Goal: Use online tool/utility: Utilize a website feature to perform a specific function

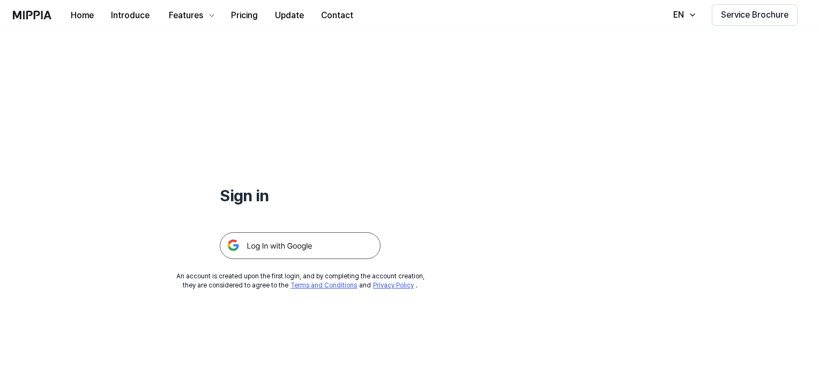
click at [281, 256] on img at bounding box center [300, 246] width 161 height 27
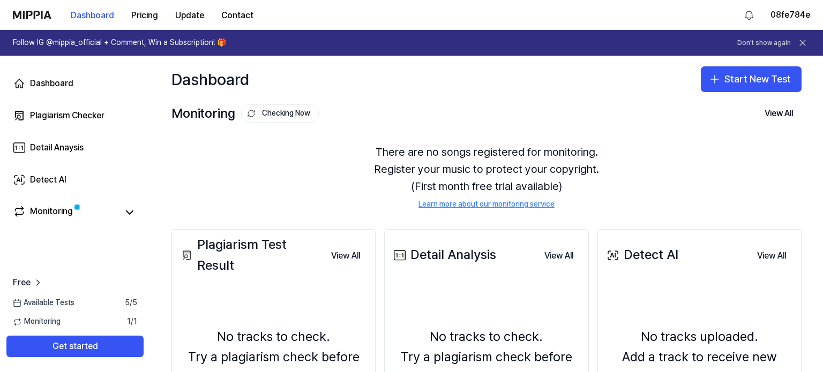
click at [613, 70] on div "Dashboard Start New Test" at bounding box center [486, 79] width 673 height 47
click at [727, 88] on button "Start New Test" at bounding box center [751, 79] width 101 height 26
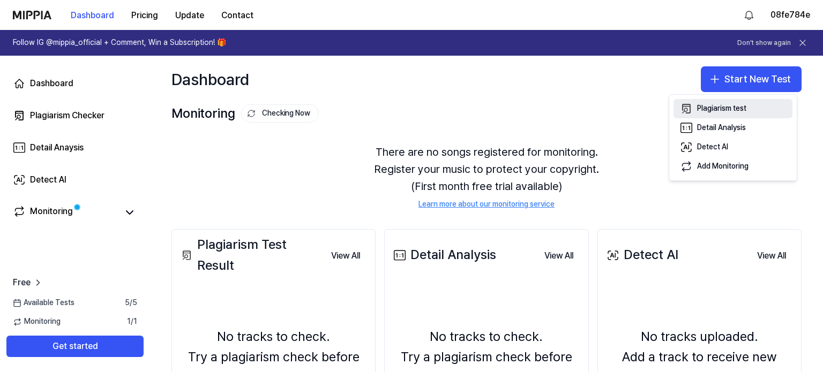
click at [738, 109] on div "Plagiarism test" at bounding box center [721, 108] width 49 height 11
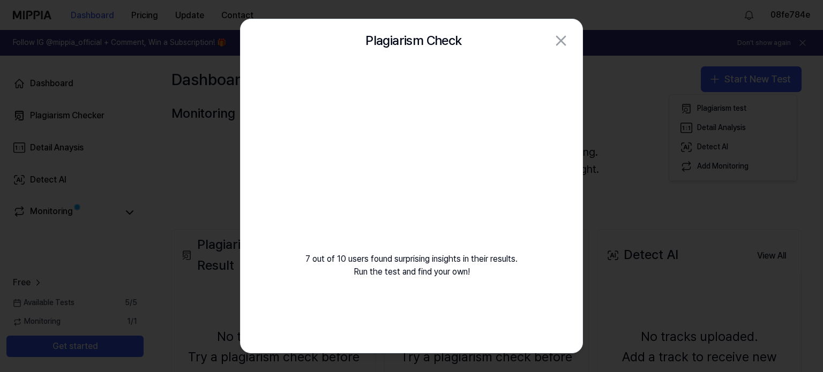
click at [443, 267] on div "7 out of 10 users found surprising insights in their results. Run the test and …" at bounding box center [412, 183] width 342 height 242
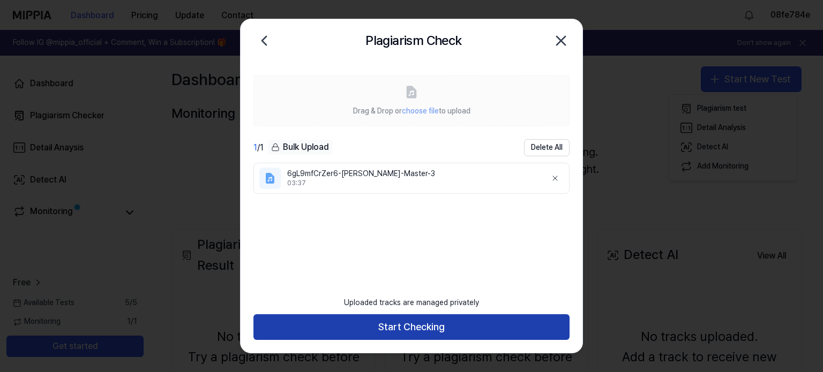
click at [444, 318] on button "Start Checking" at bounding box center [411, 328] width 316 height 26
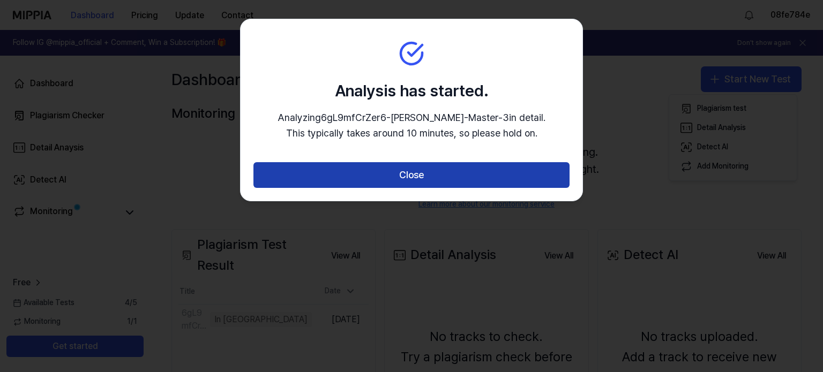
click at [413, 172] on button "Close" at bounding box center [411, 175] width 316 height 26
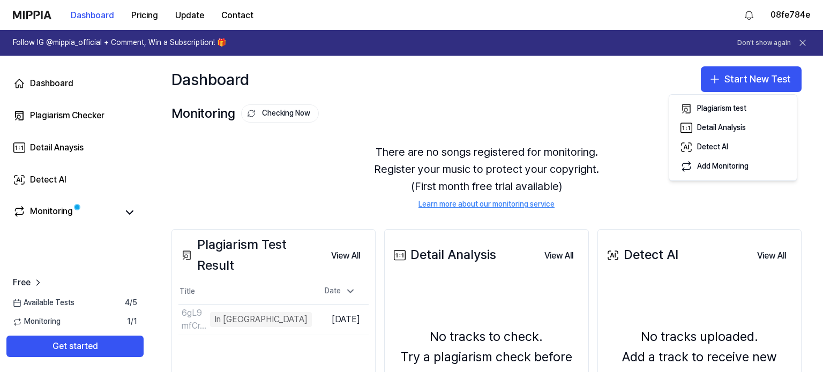
click at [526, 116] on div "Monitoring Checking Now View All" at bounding box center [486, 113] width 630 height 17
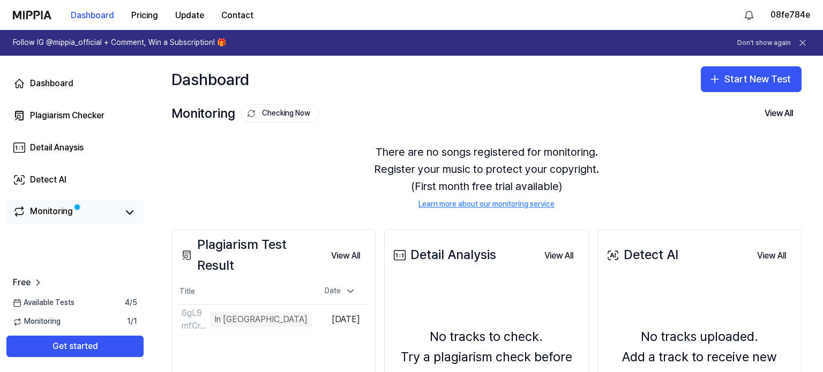
click at [62, 212] on div "Monitoring" at bounding box center [51, 212] width 43 height 15
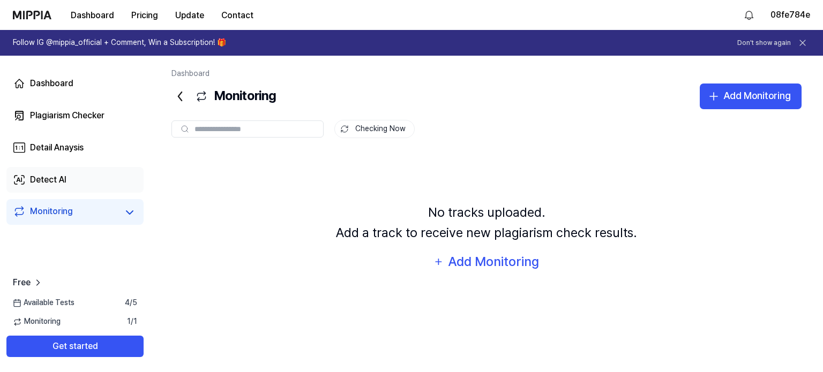
click at [93, 179] on link "Detect AI" at bounding box center [74, 180] width 137 height 26
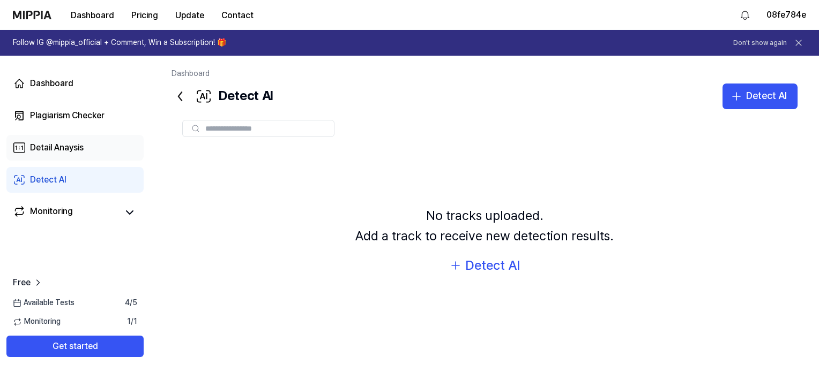
click at [72, 135] on link "Detail Anaysis" at bounding box center [74, 148] width 137 height 26
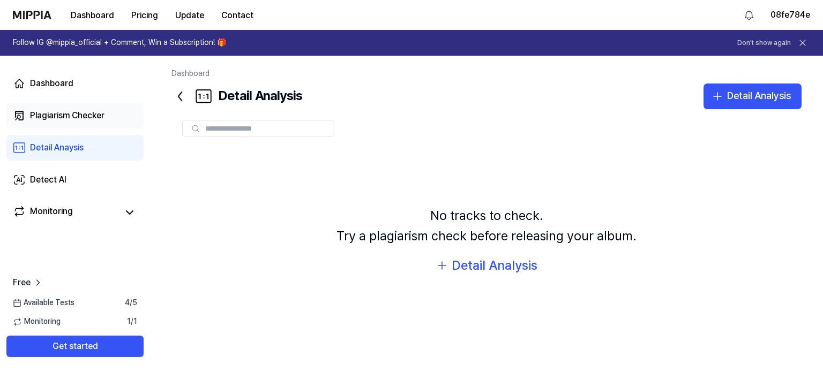
click at [81, 109] on link "Plagiarism Checker" at bounding box center [74, 116] width 137 height 26
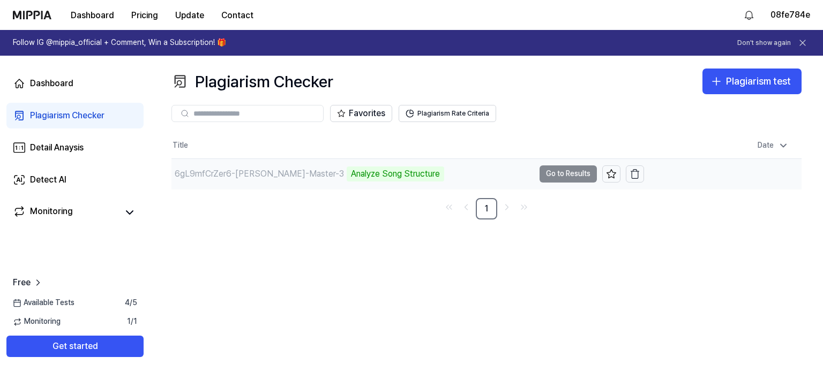
click at [564, 176] on td "6gL9mfCrZer6-janda-janda-Master-3 Analyze Song Structure Go to Results" at bounding box center [407, 174] width 473 height 30
click at [555, 173] on td "6gL9mfCrZer6-janda-janda-Master-3 Analyze Music Notes Go to Results" at bounding box center [407, 174] width 473 height 30
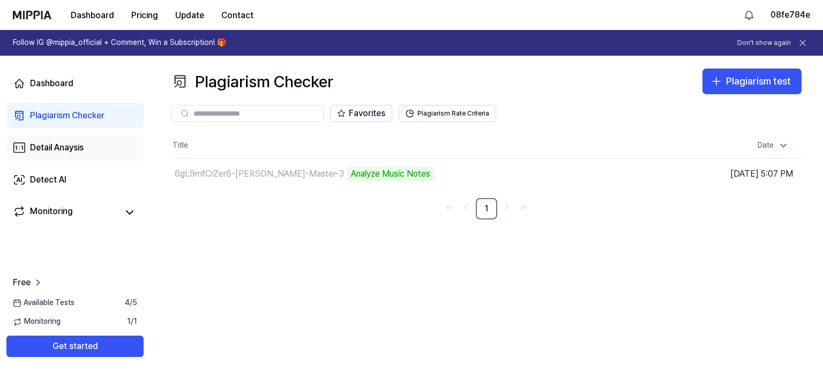
click at [62, 143] on div "Detail Anaysis" at bounding box center [57, 147] width 54 height 13
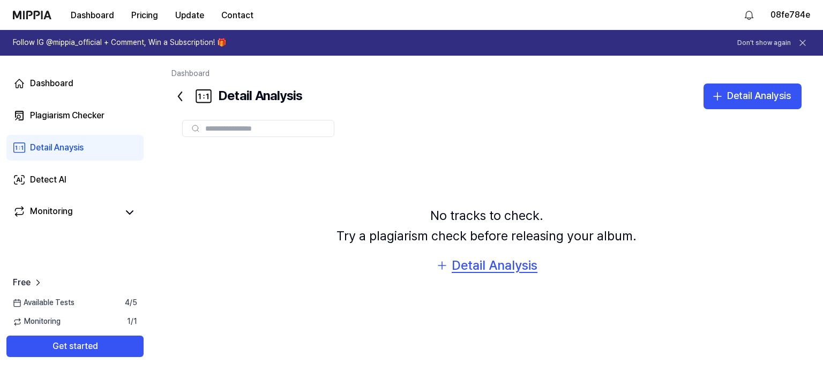
click at [517, 270] on div "Detail Analysis" at bounding box center [495, 266] width 86 height 20
click at [131, 17] on button "Pricing" at bounding box center [145, 15] width 44 height 21
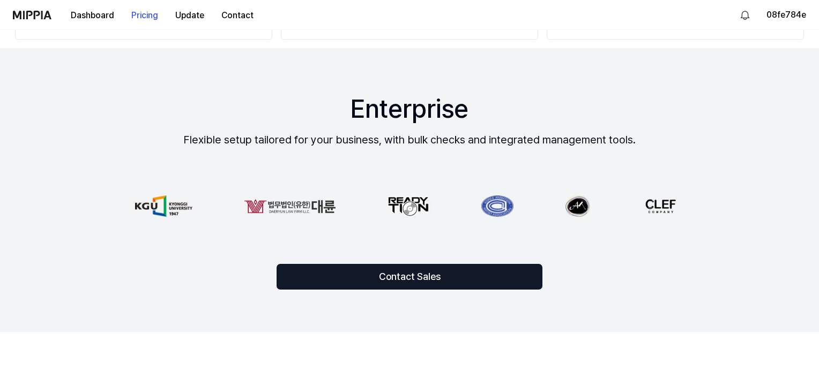
scroll to position [733, 0]
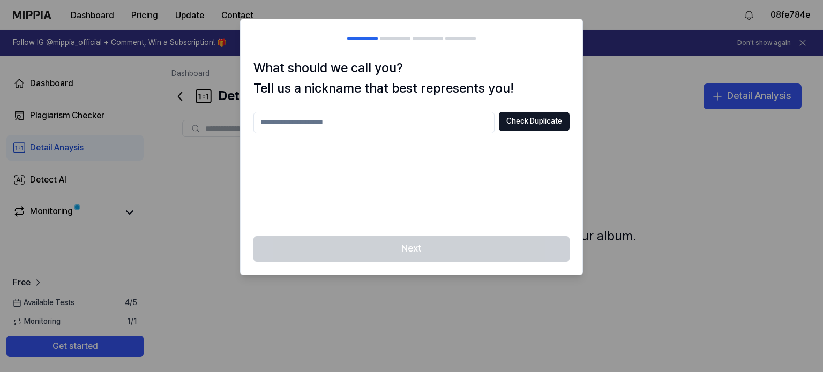
click at [641, 79] on div at bounding box center [411, 186] width 823 height 372
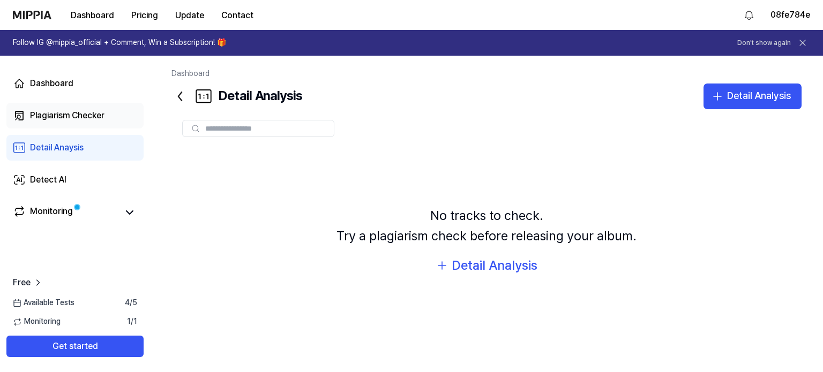
click at [59, 111] on div "Plagiarism Checker" at bounding box center [67, 115] width 74 height 13
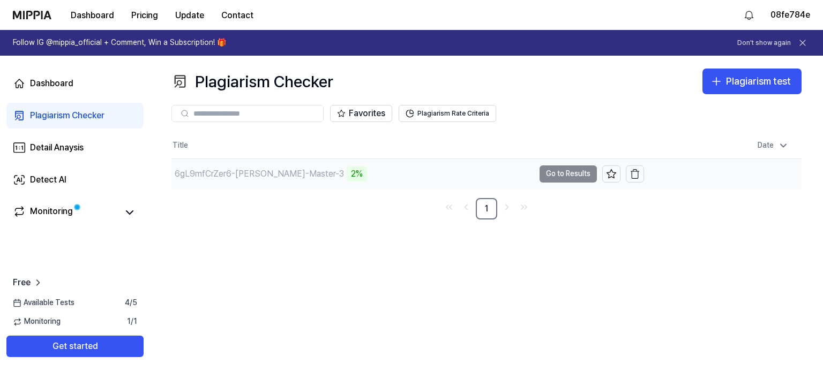
click at [559, 182] on td "6gL9mfCrZer6-janda-janda-Master-3 2% Go to Results" at bounding box center [407, 174] width 473 height 30
click at [489, 218] on link "1" at bounding box center [486, 208] width 21 height 21
click at [347, 173] on div "2%" at bounding box center [357, 174] width 20 height 15
click at [557, 174] on td "6gL9mfCrZer6-janda-janda-Master-3 2% Go to Results" at bounding box center [407, 174] width 473 height 30
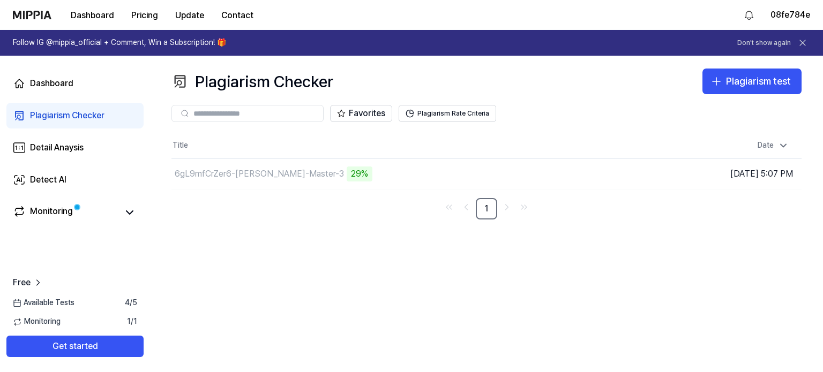
click at [514, 264] on div "Plagiarism Checker Plagiarism test Plagiarism Checker Detail Analysis Detect AI…" at bounding box center [486, 214] width 673 height 317
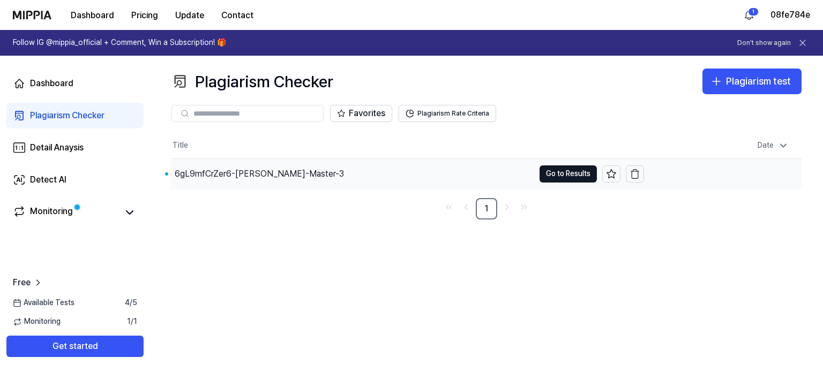
click at [291, 162] on div "6gL9mfCrZer6-janda-janda-Master-3" at bounding box center [352, 174] width 363 height 30
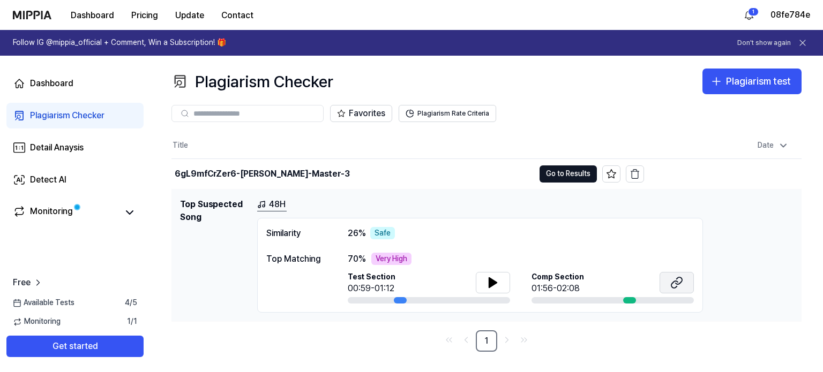
click at [672, 279] on icon at bounding box center [676, 282] width 13 height 13
click at [487, 282] on icon at bounding box center [493, 282] width 13 height 13
click at [549, 176] on button "Go to Results" at bounding box center [568, 174] width 57 height 17
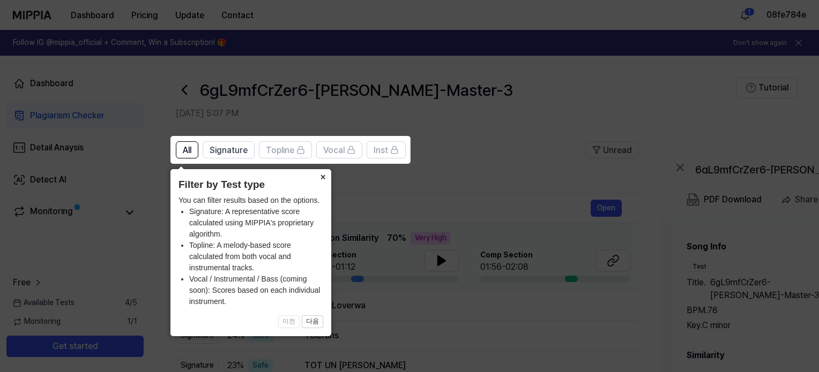
click at [317, 177] on button "×" at bounding box center [322, 176] width 17 height 15
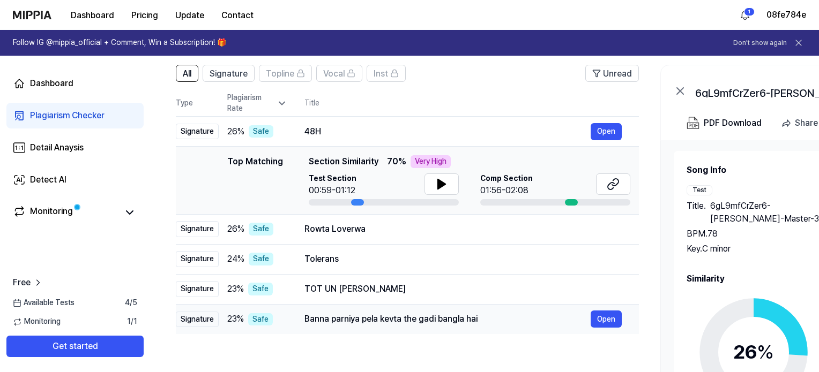
scroll to position [76, 0]
click at [340, 228] on div "Rowta Loverwa" at bounding box center [447, 229] width 286 height 13
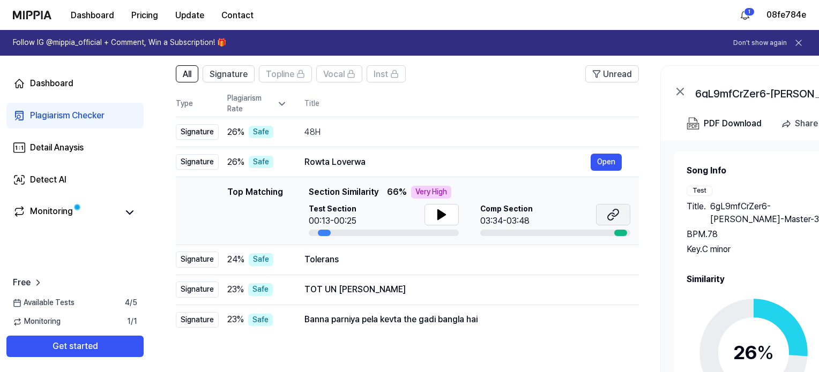
click at [607, 216] on icon at bounding box center [613, 214] width 13 height 13
click at [448, 211] on button at bounding box center [441, 214] width 34 height 21
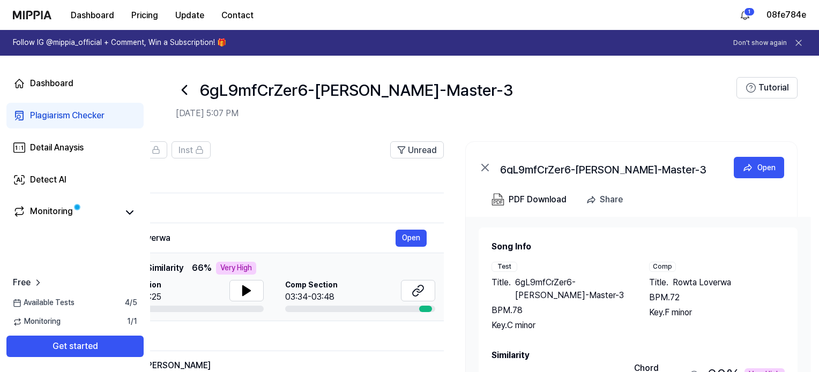
scroll to position [0, 0]
